Goal: Task Accomplishment & Management: Use online tool/utility

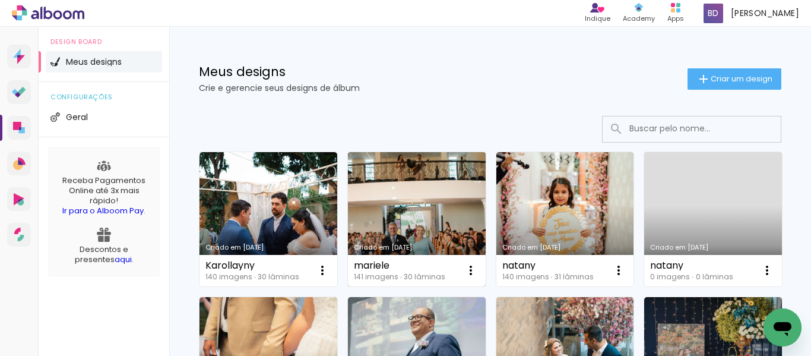
click at [401, 198] on link "Criado em [DATE]" at bounding box center [417, 219] width 138 height 134
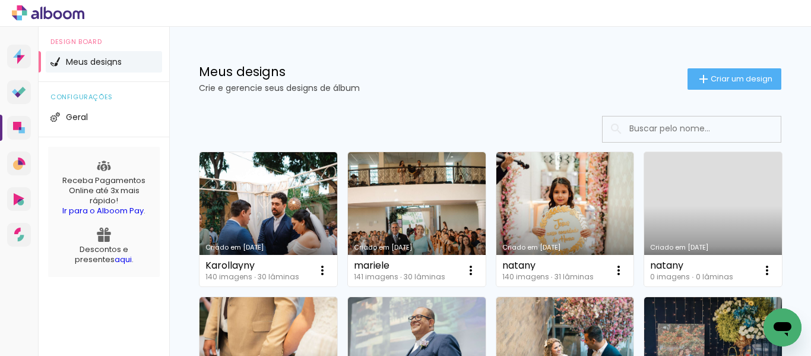
scroll to position [119, 0]
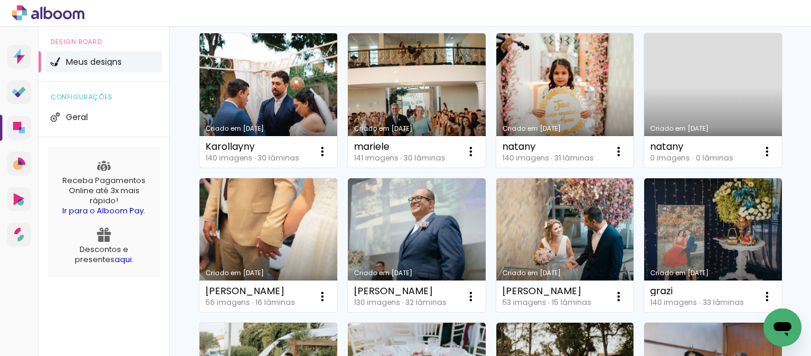
click at [300, 103] on link "Criado em [DATE]" at bounding box center [269, 100] width 138 height 134
